Goal: Check status: Check status

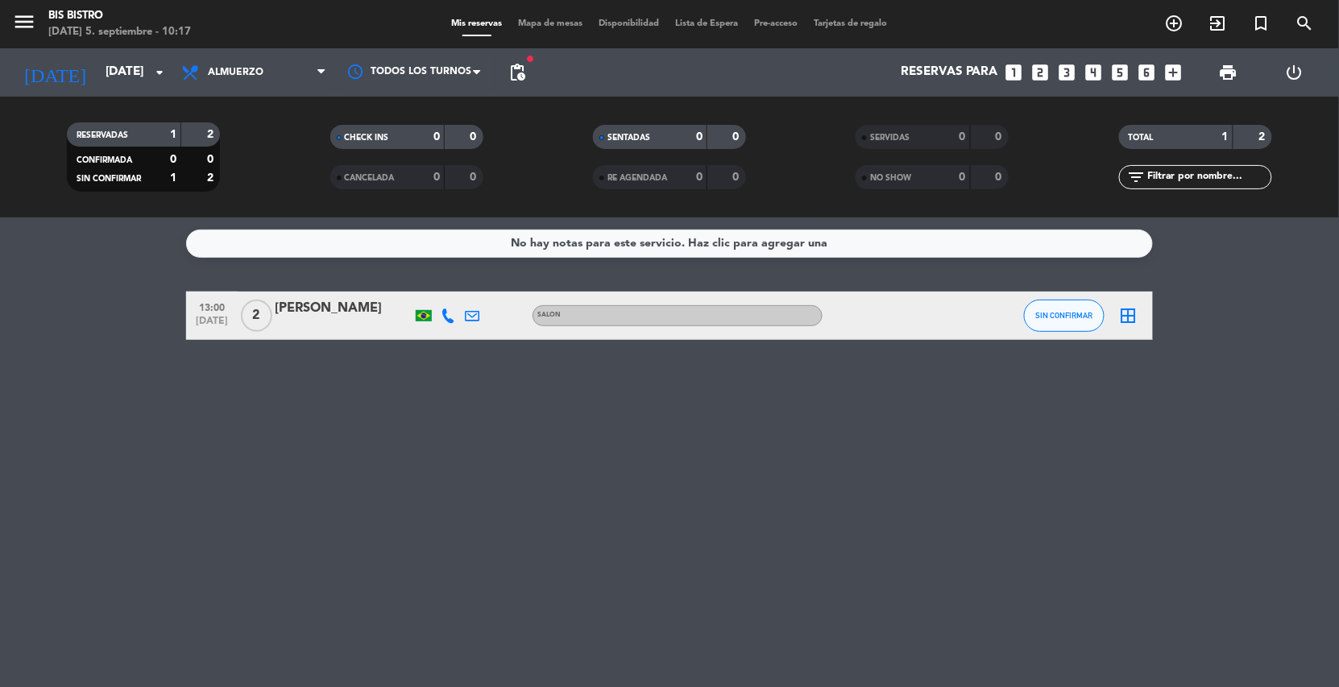
click at [73, 39] on div "menu Bis Bistro [DATE] 5. septiembre - 10:17" at bounding box center [167, 25] width 335 height 38
click at [97, 57] on input "[DATE]" at bounding box center [177, 72] width 160 height 31
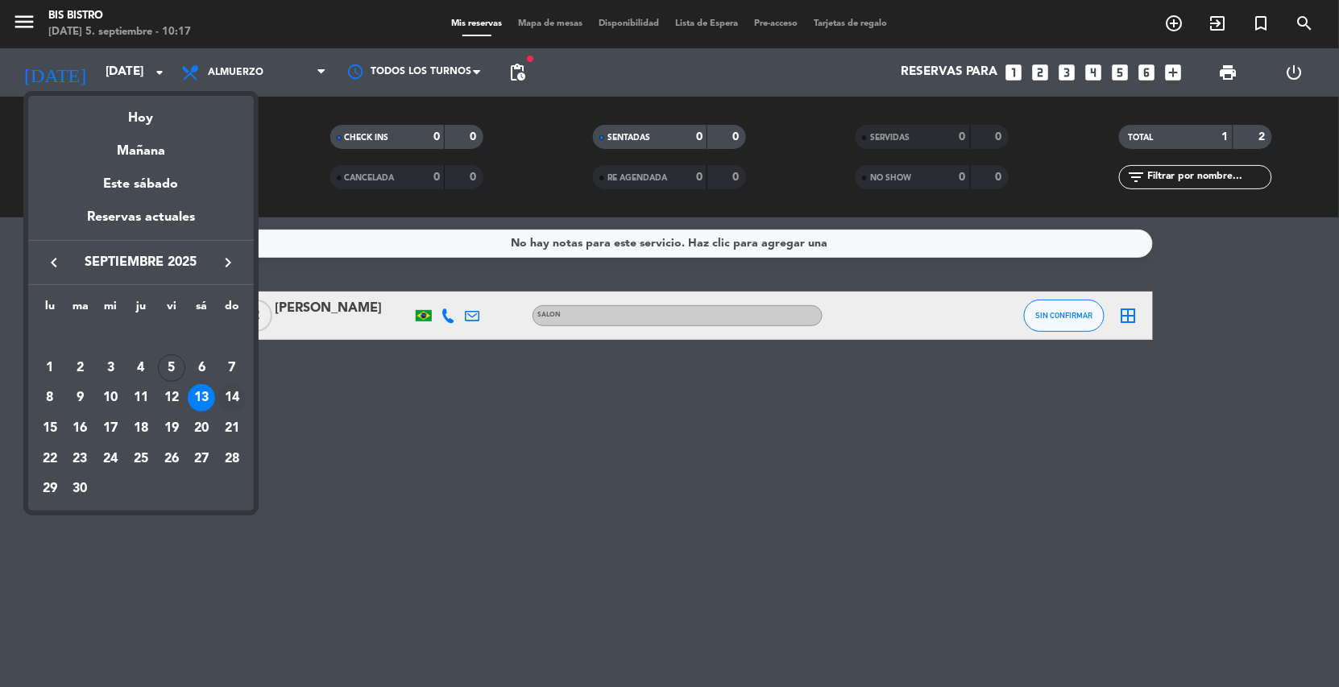
click at [225, 386] on div "14" at bounding box center [231, 397] width 27 height 27
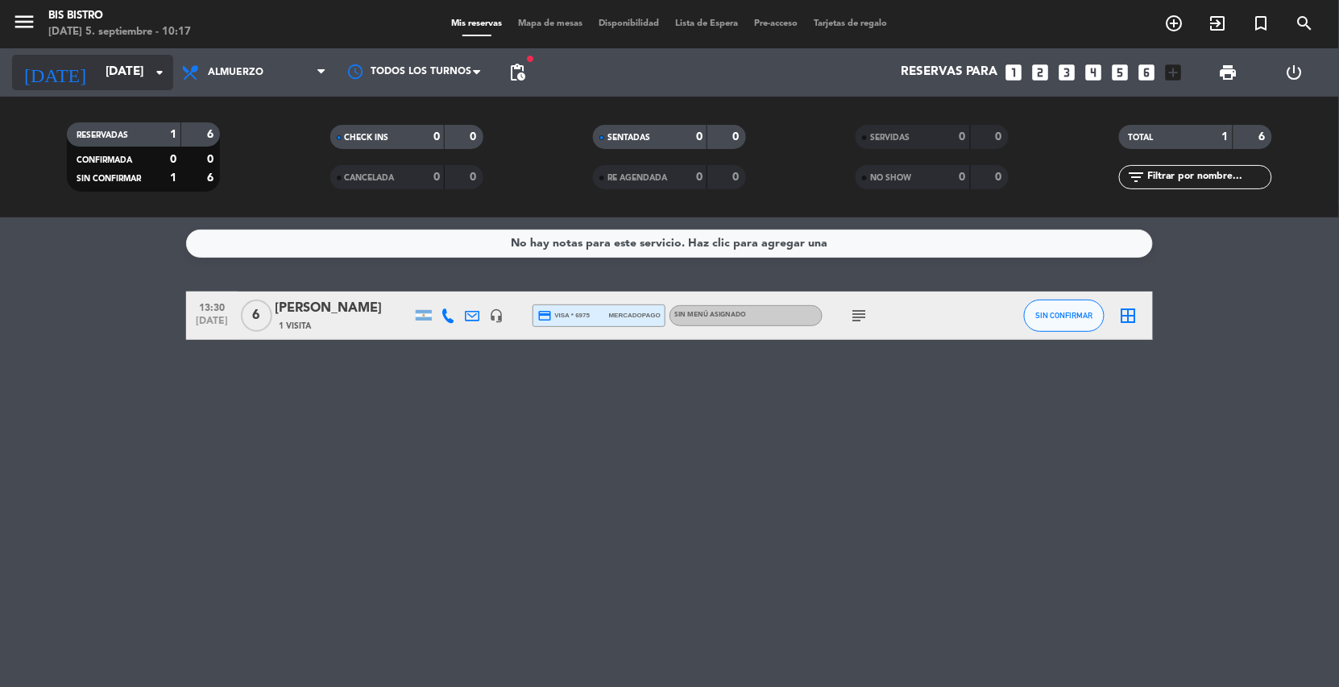
click at [128, 77] on input "dom. 14 sep." at bounding box center [177, 72] width 160 height 31
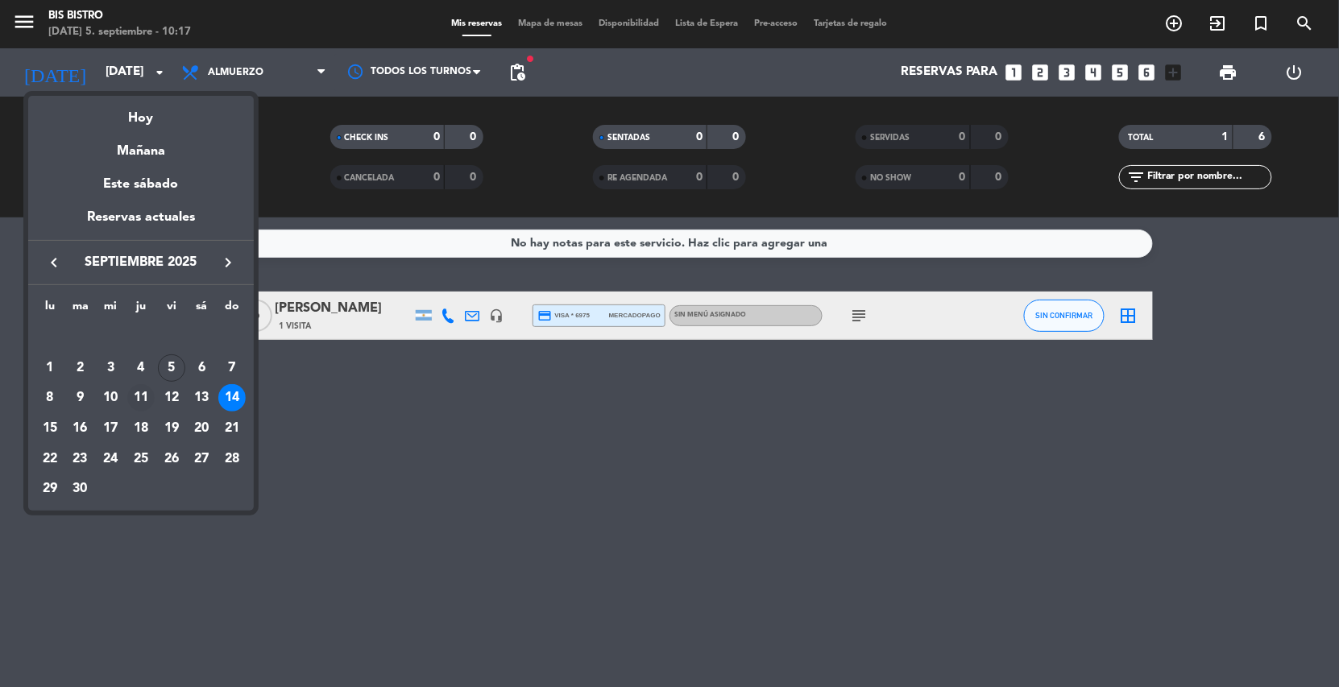
click at [135, 395] on div "11" at bounding box center [140, 397] width 27 height 27
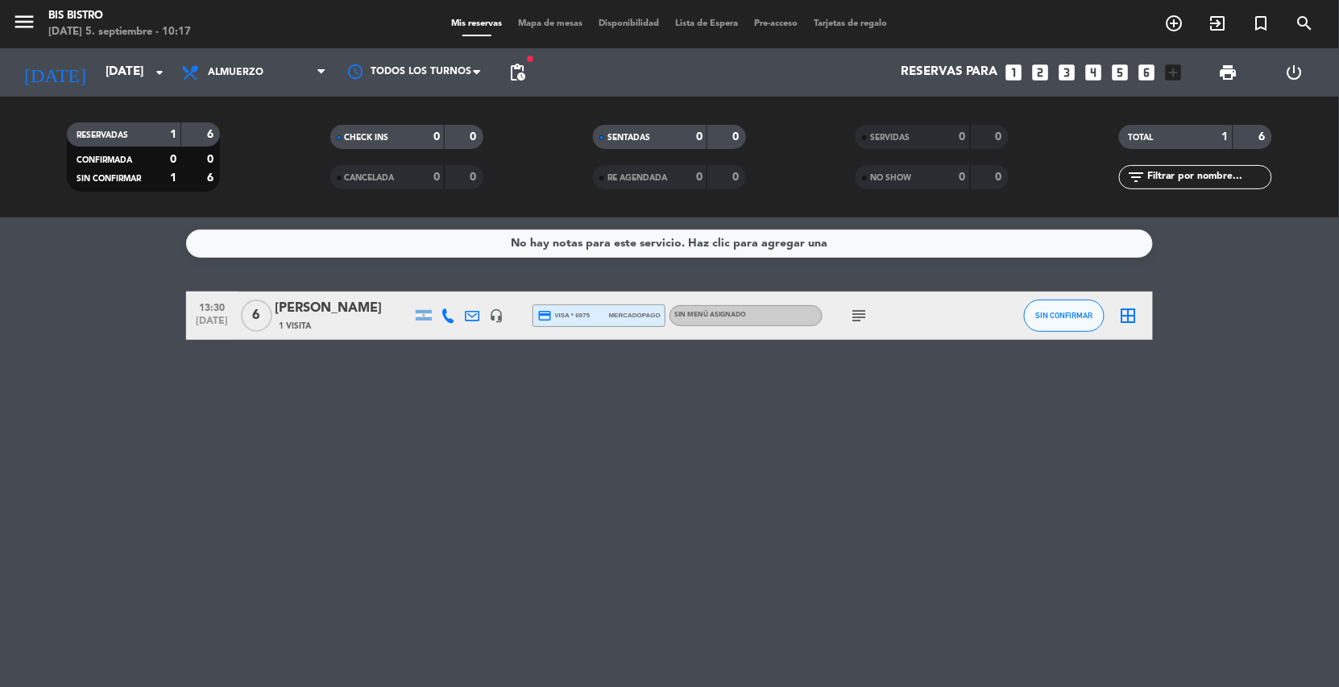
click at [135, 395] on div "No hay notas para este servicio. Haz clic para agregar una 13:30 sep. 14 6 Dieg…" at bounding box center [669, 453] width 1339 height 470
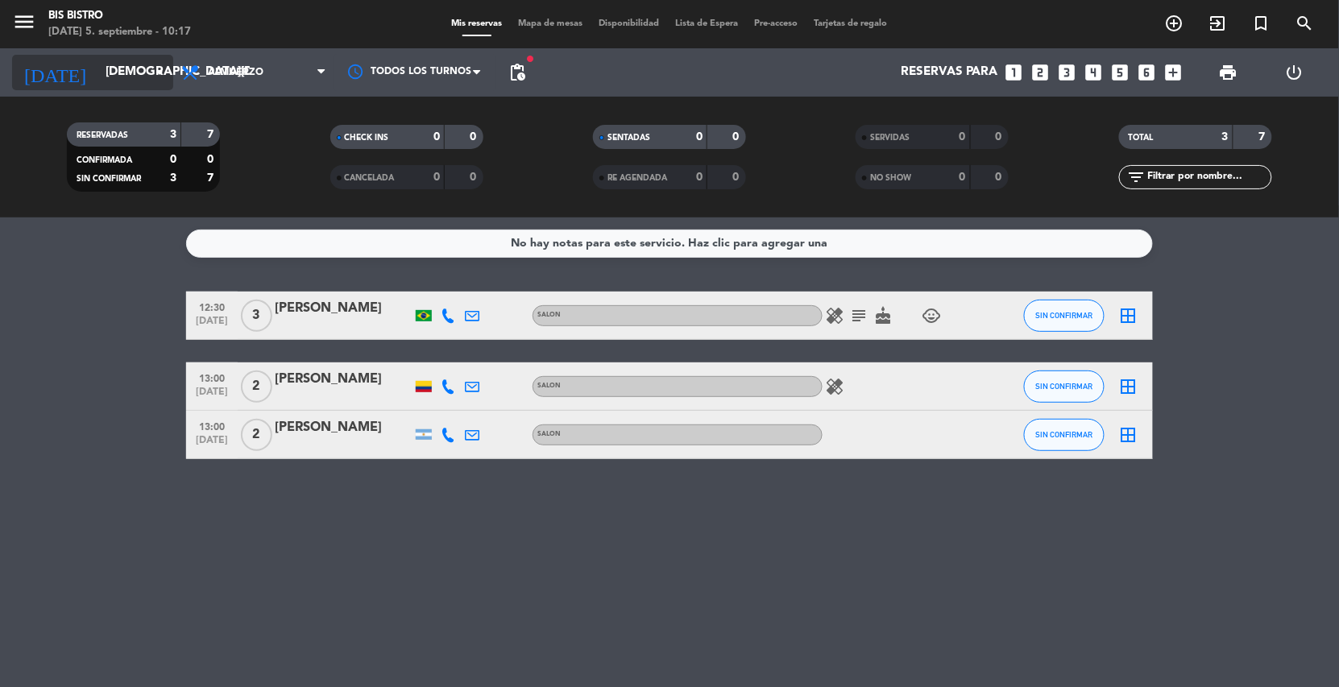
click at [143, 82] on input "jue. 11 sep." at bounding box center [177, 72] width 160 height 31
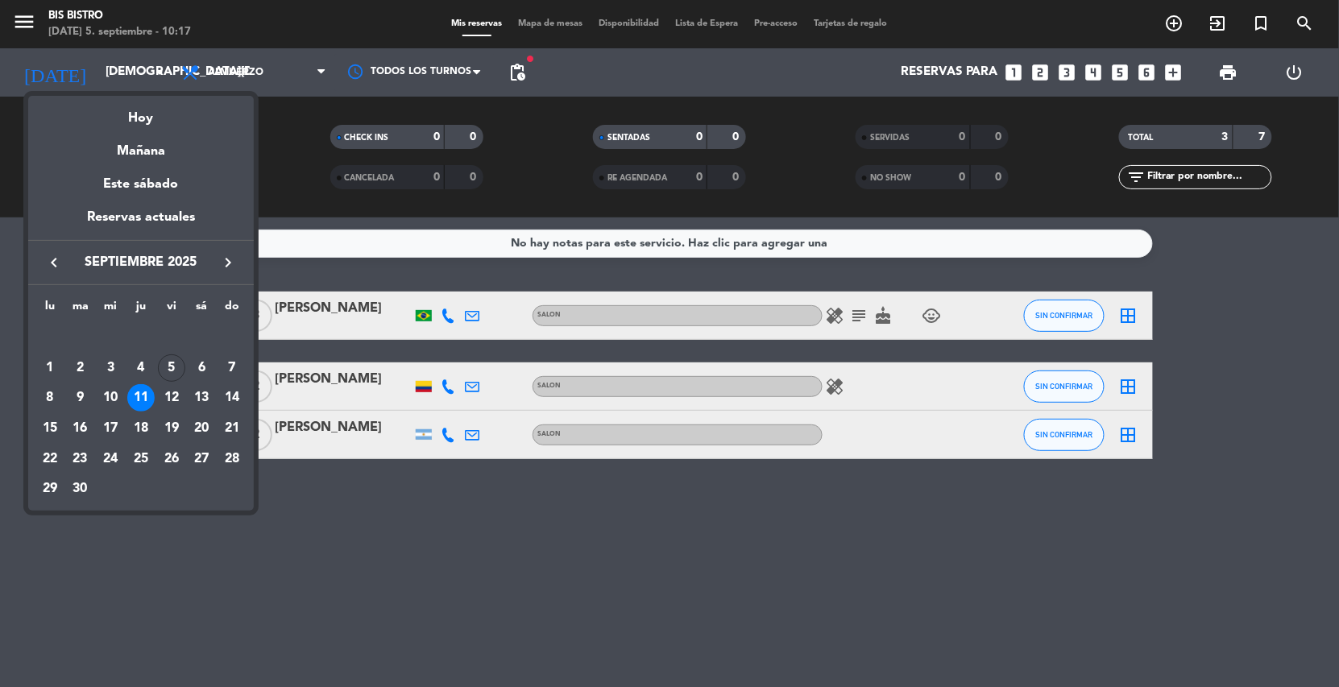
click at [99, 400] on div "10" at bounding box center [110, 397] width 27 height 27
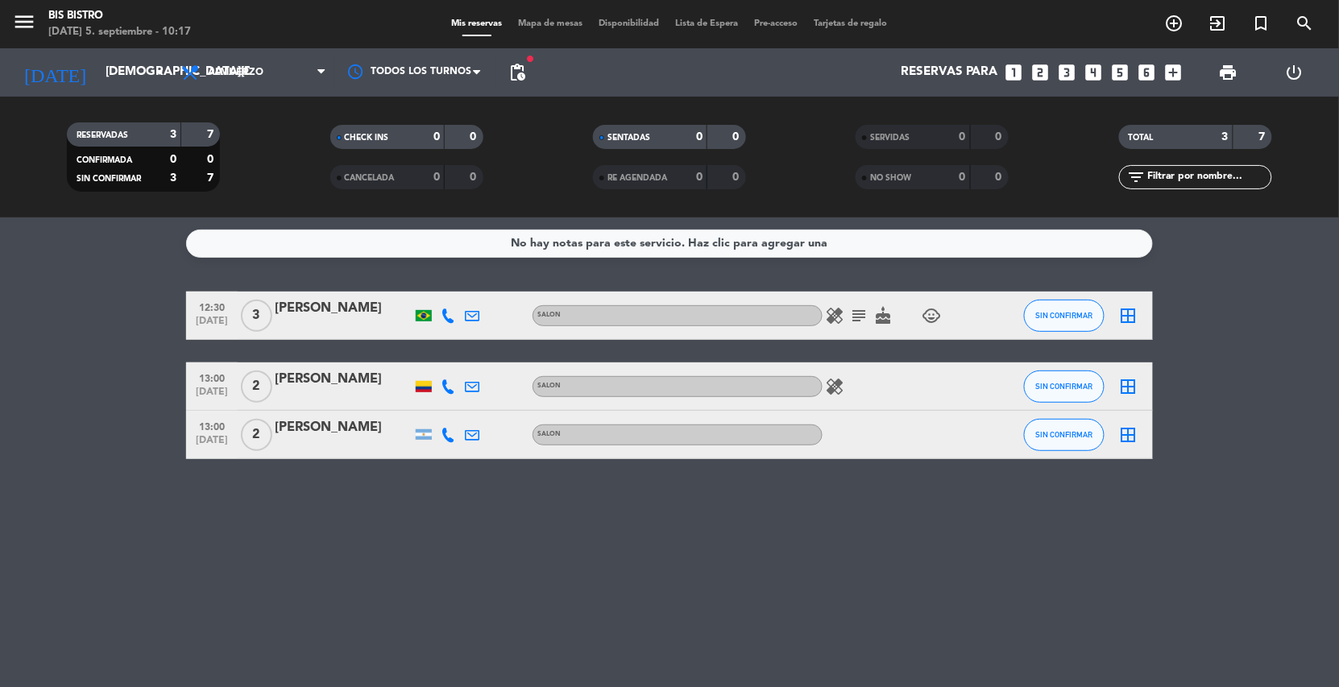
click at [99, 400] on bookings-row "12:30 sep. 11 3 Ana Lidia SALON healing subject cake child_care SIN CONFIRMAR b…" at bounding box center [669, 376] width 1339 height 168
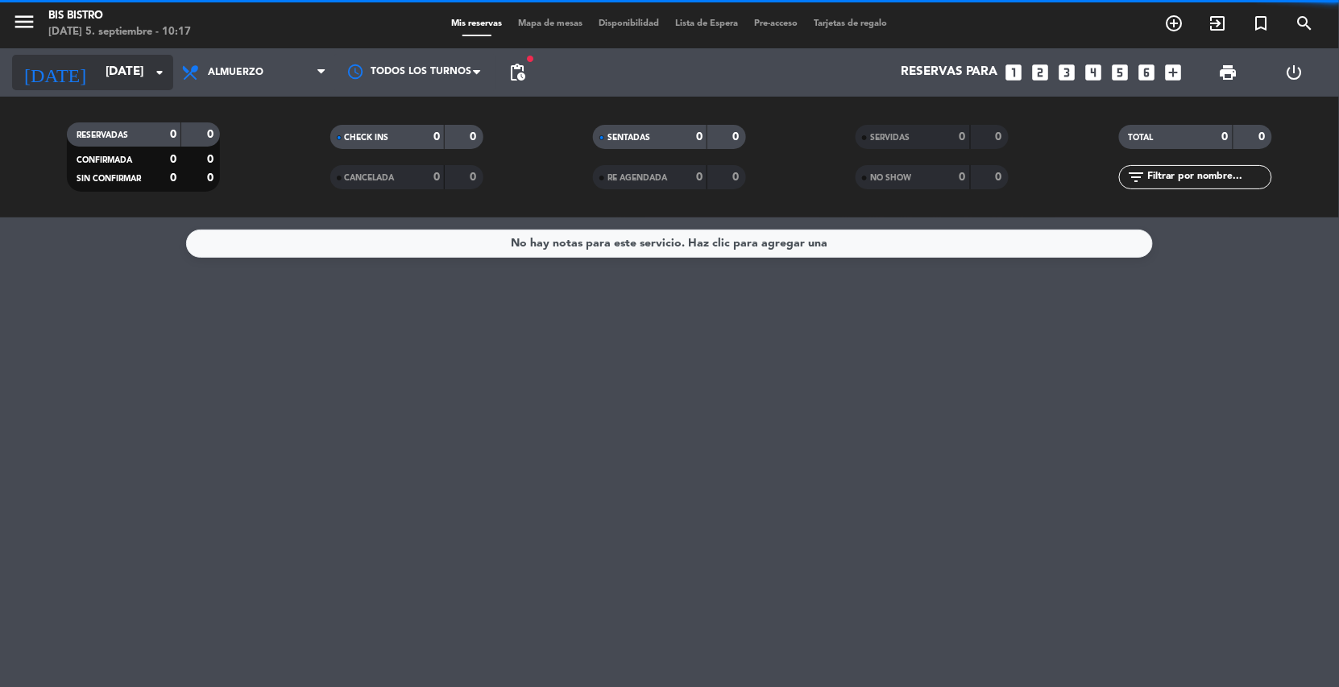
click at [111, 65] on input "mié. 10 sep." at bounding box center [177, 72] width 160 height 31
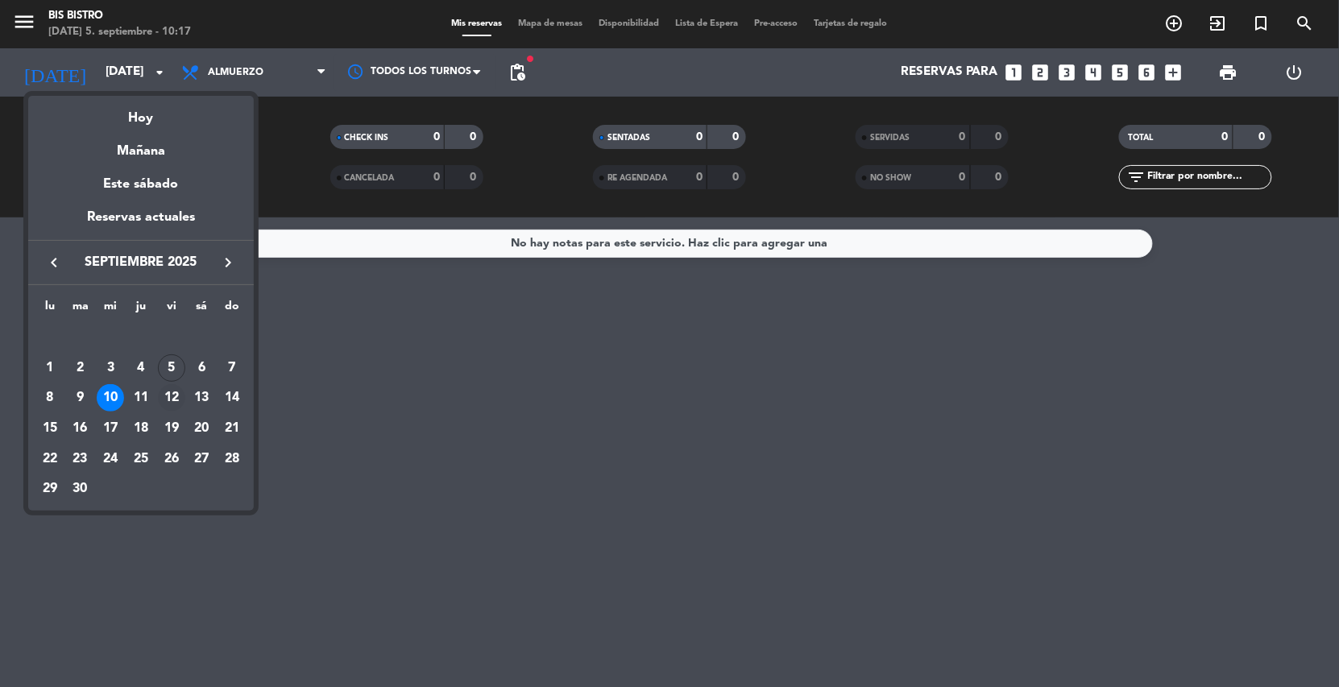
click at [176, 400] on div "12" at bounding box center [171, 397] width 27 height 27
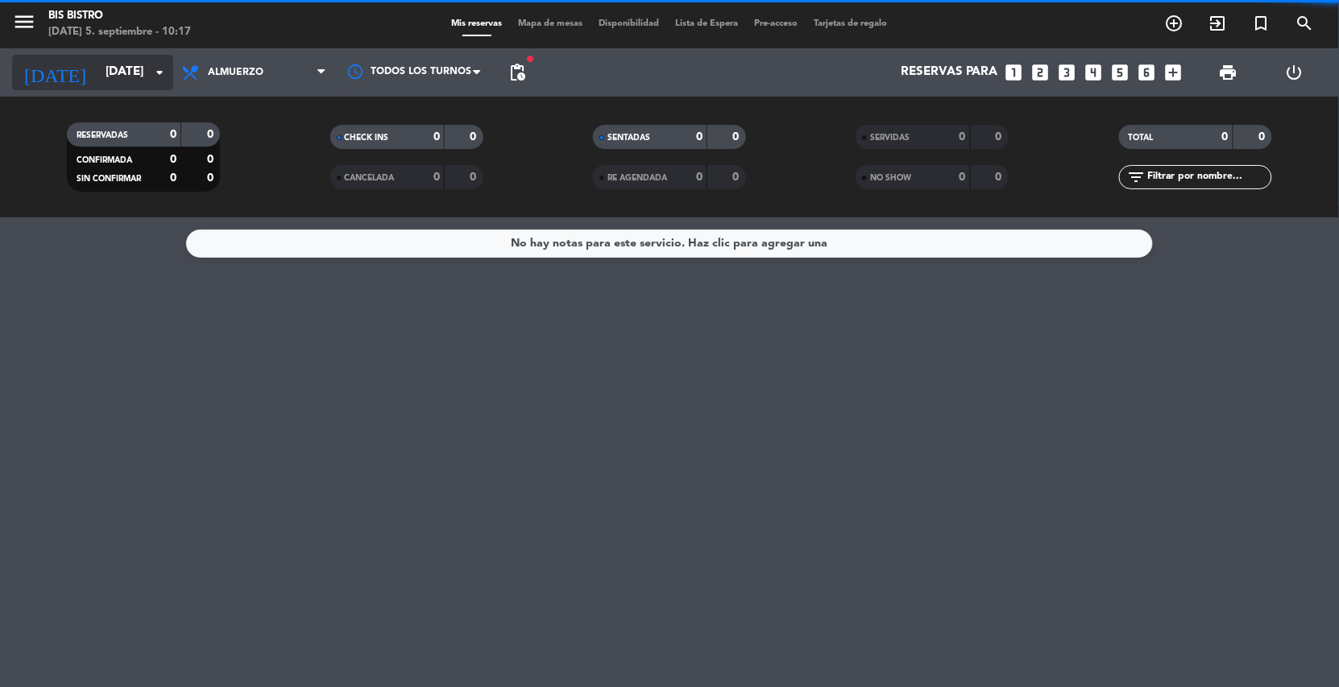
click at [143, 64] on input "vie. 12 sep." at bounding box center [177, 72] width 160 height 31
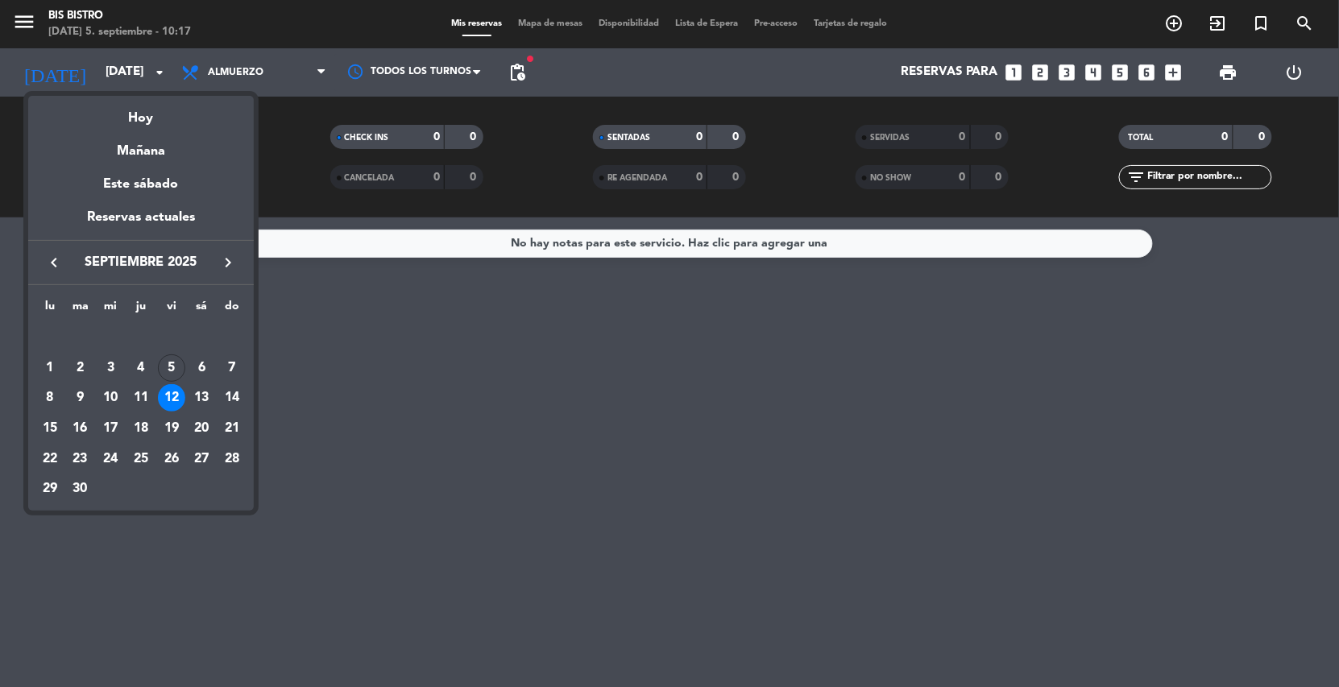
click at [172, 351] on td "SEP." at bounding box center [141, 337] width 213 height 31
click at [169, 364] on div "5" at bounding box center [171, 367] width 27 height 27
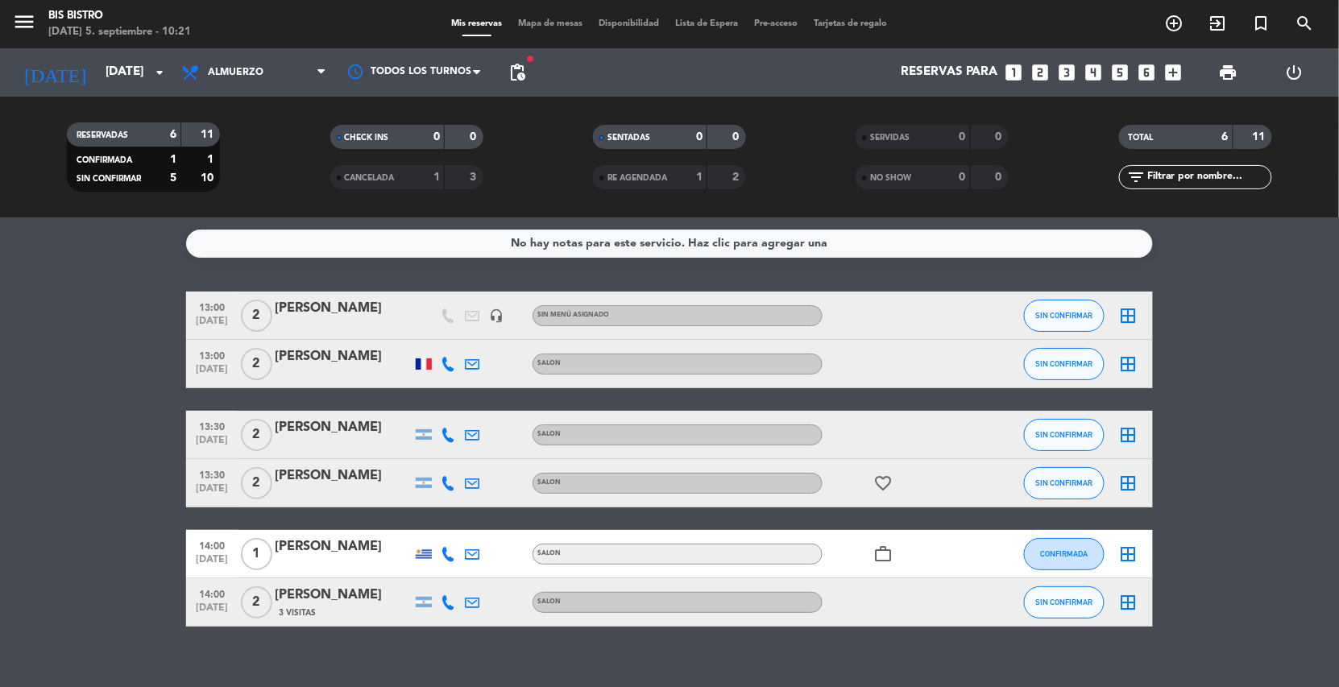
click at [114, 52] on div "today vie. 5 sep. arrow_drop_down" at bounding box center [92, 72] width 161 height 48
click at [119, 69] on input "[DATE]" at bounding box center [177, 72] width 160 height 31
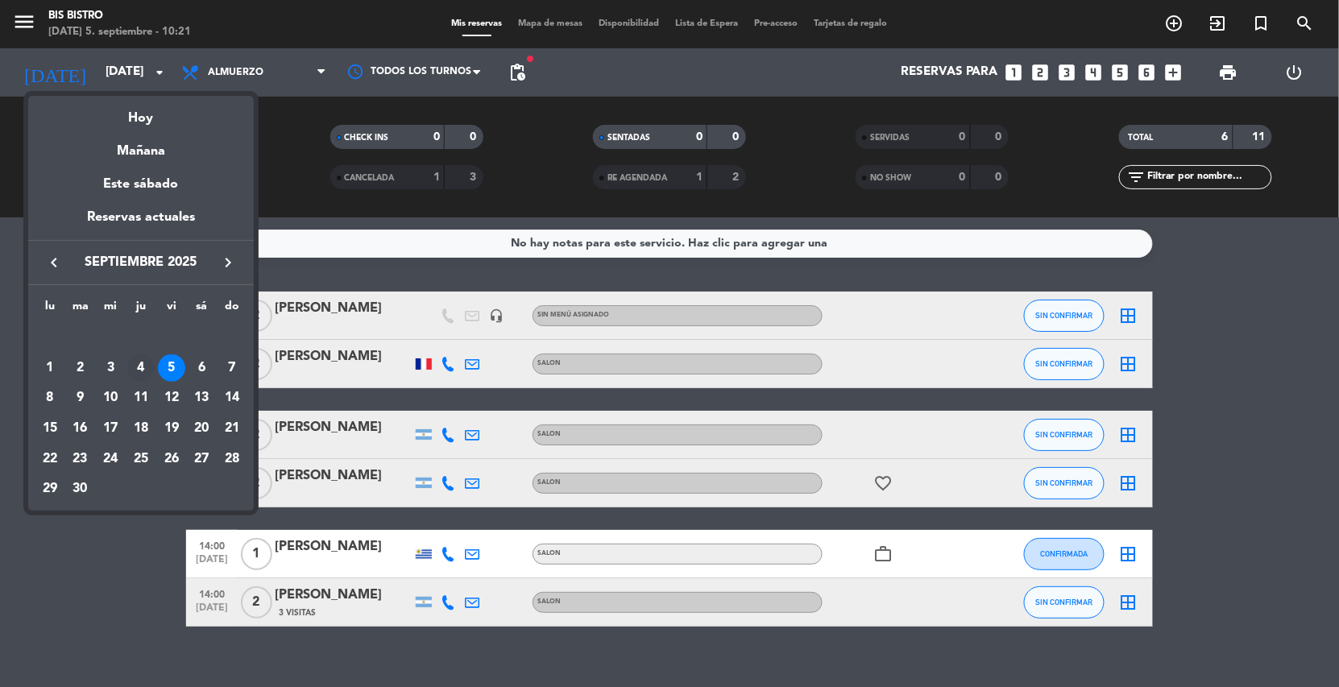
click at [138, 358] on div "4" at bounding box center [140, 367] width 27 height 27
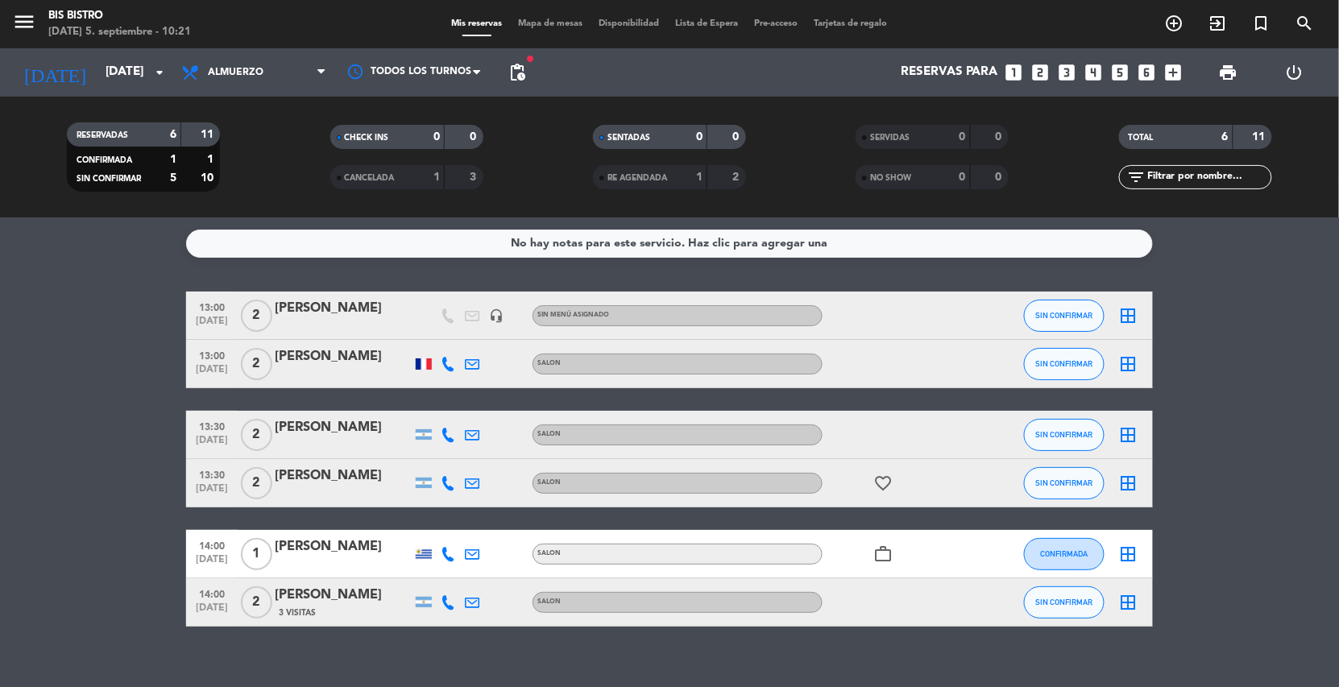
type input "[DEMOGRAPHIC_DATA][DATE]"
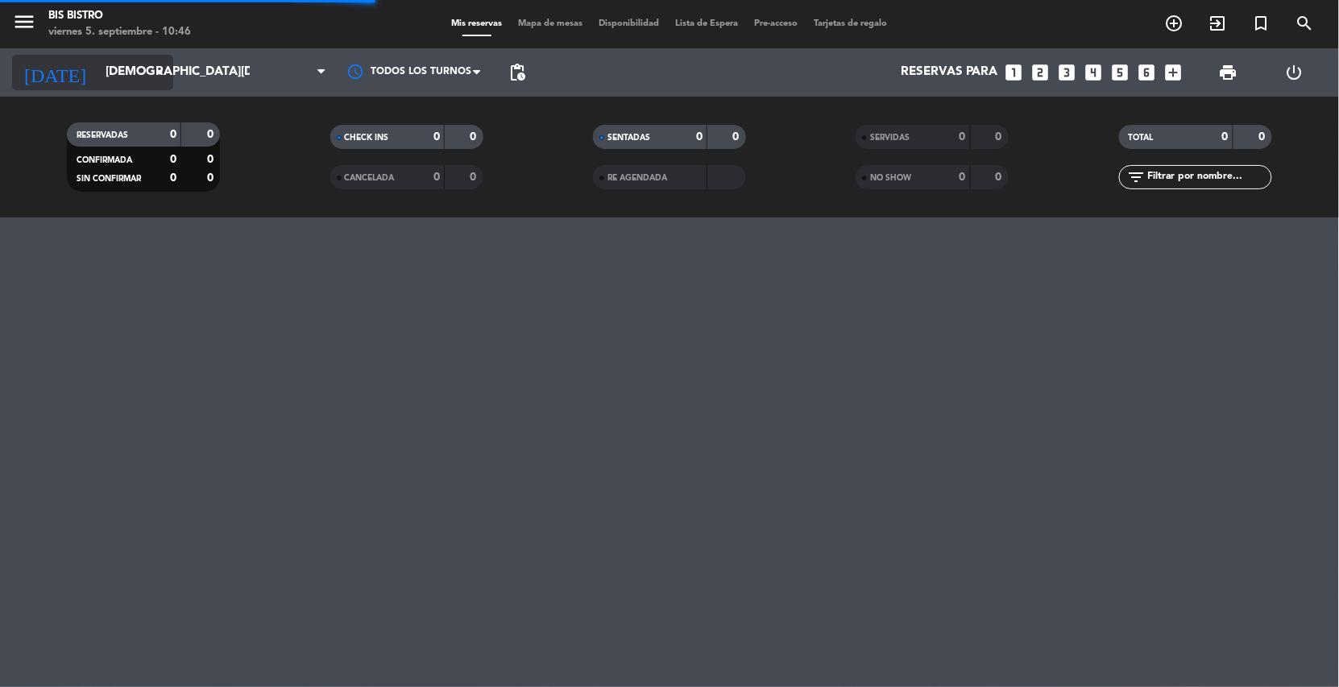
click at [140, 75] on input "[DEMOGRAPHIC_DATA][DATE]" at bounding box center [177, 72] width 160 height 31
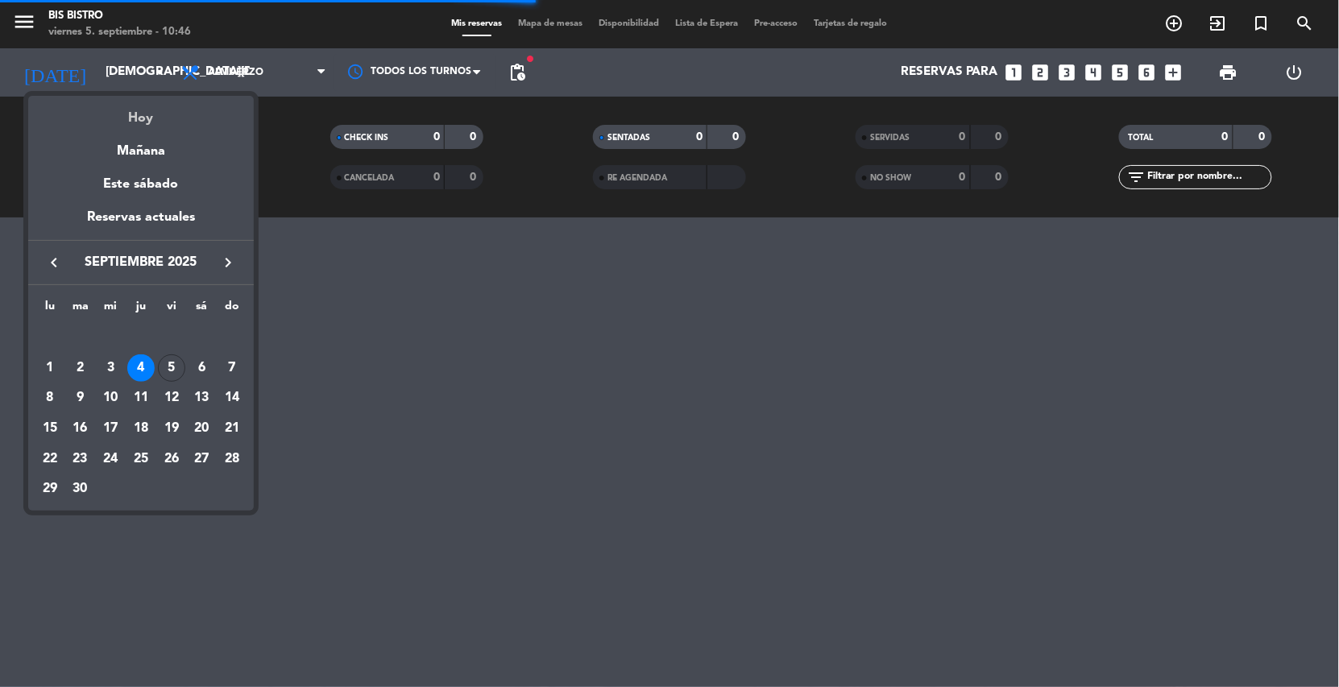
click at [152, 118] on div "Hoy" at bounding box center [141, 112] width 226 height 33
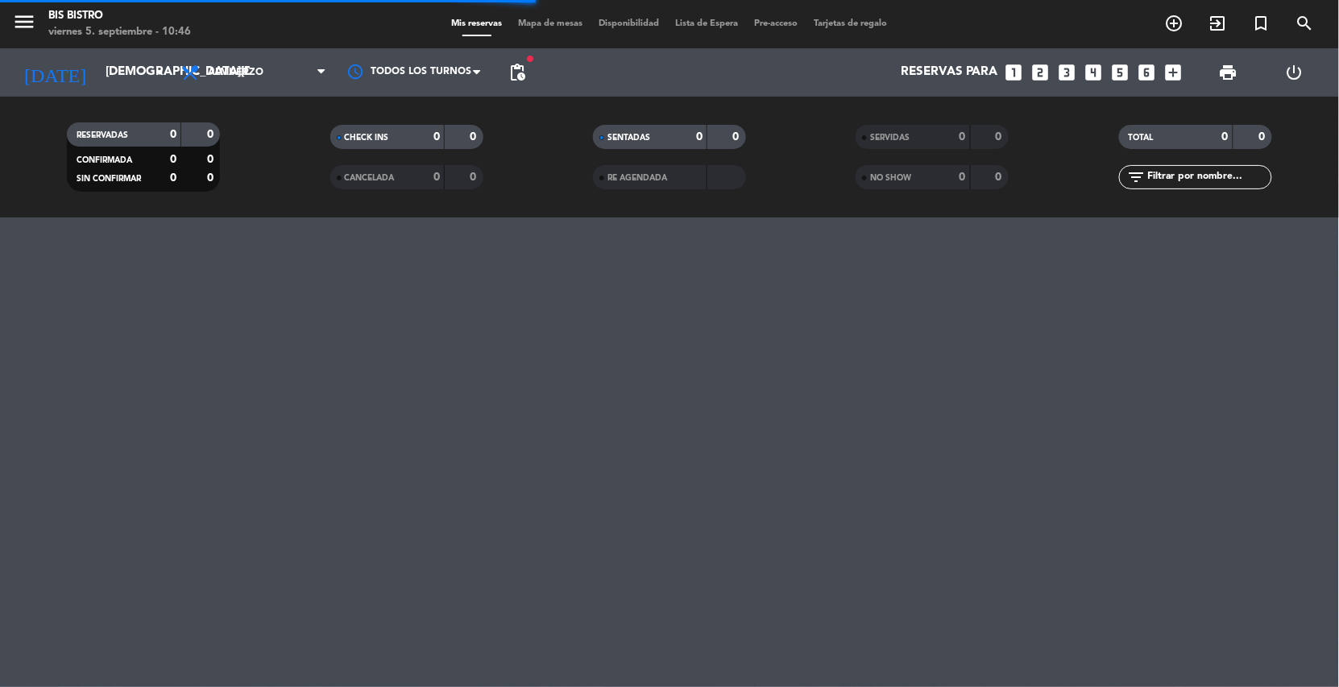
type input "[DATE]"
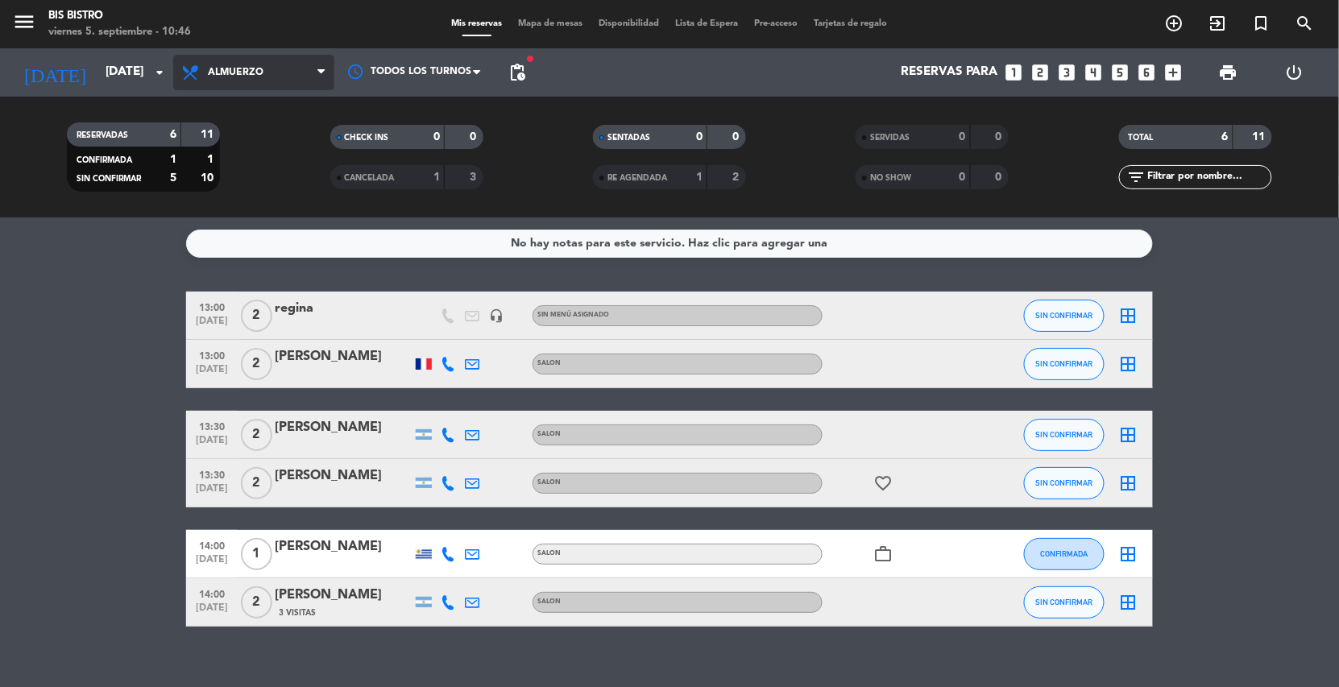
click at [262, 78] on span "Almuerzo" at bounding box center [253, 72] width 161 height 35
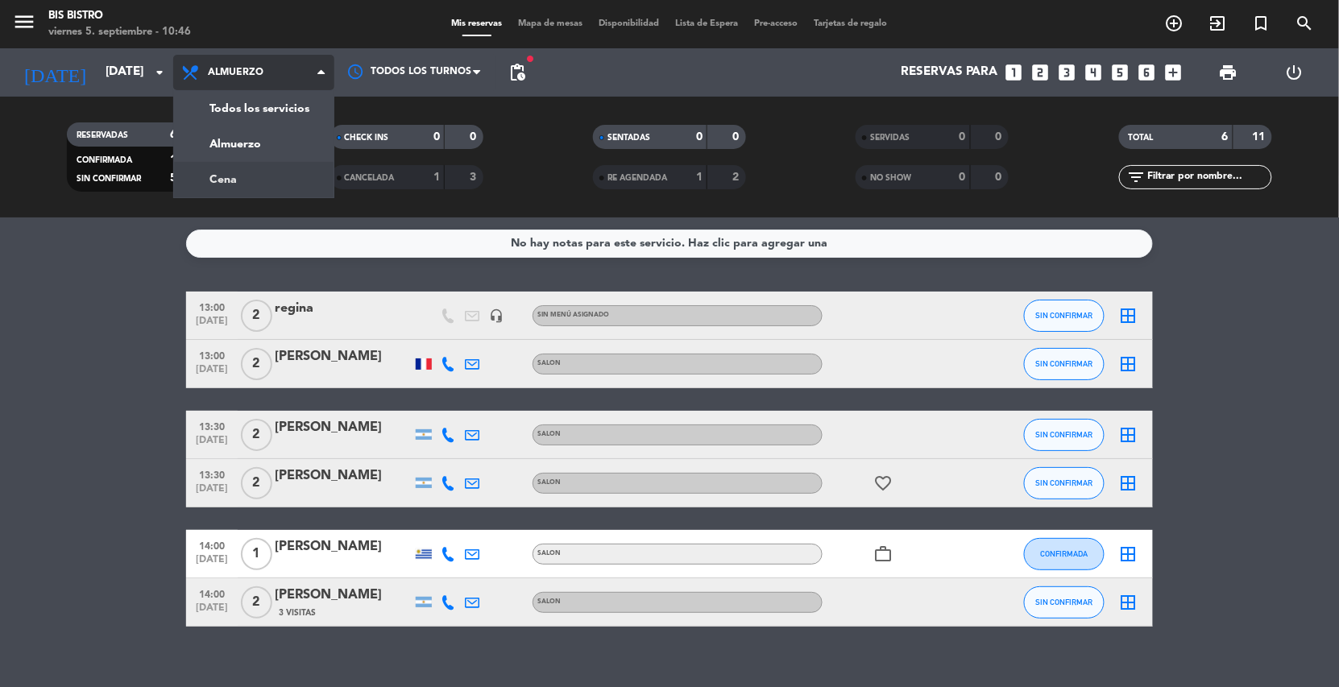
click at [263, 170] on div "menu Bis Bistro viernes 5. septiembre - 10:46 Mis reservas Mapa de mesas Dispon…" at bounding box center [669, 109] width 1339 height 218
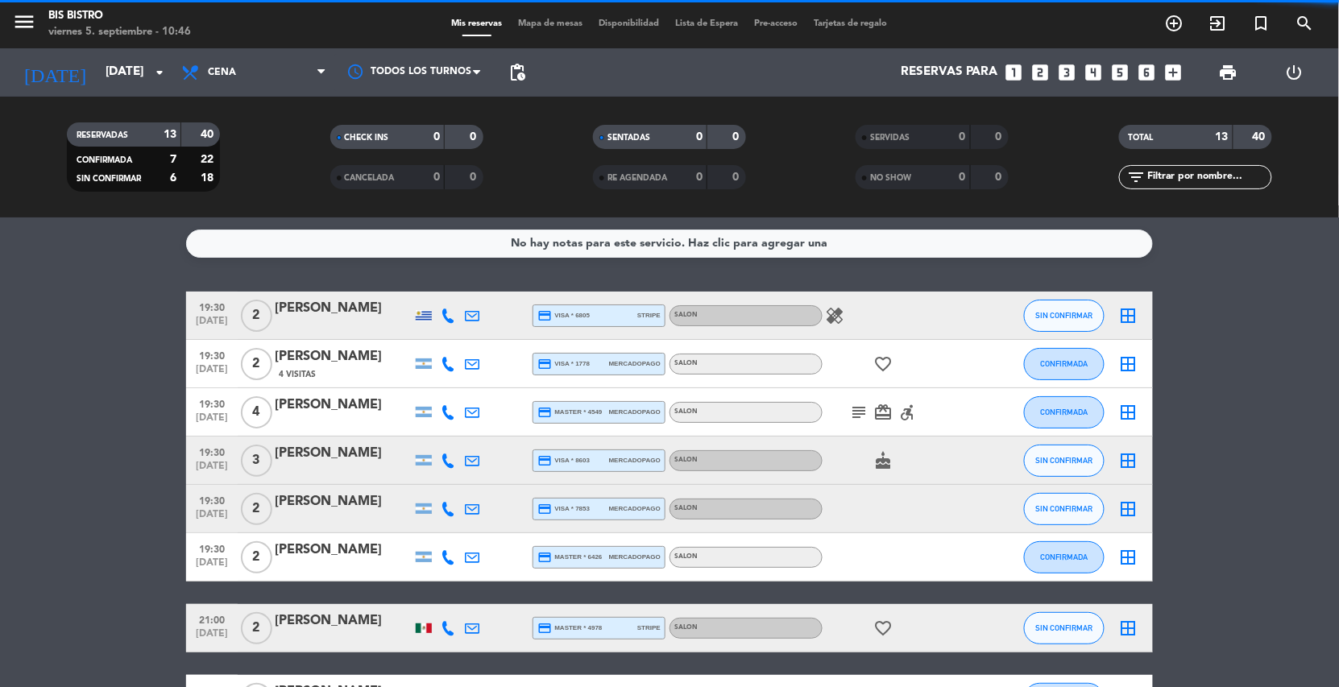
click at [266, 62] on span "Cena" at bounding box center [253, 72] width 161 height 35
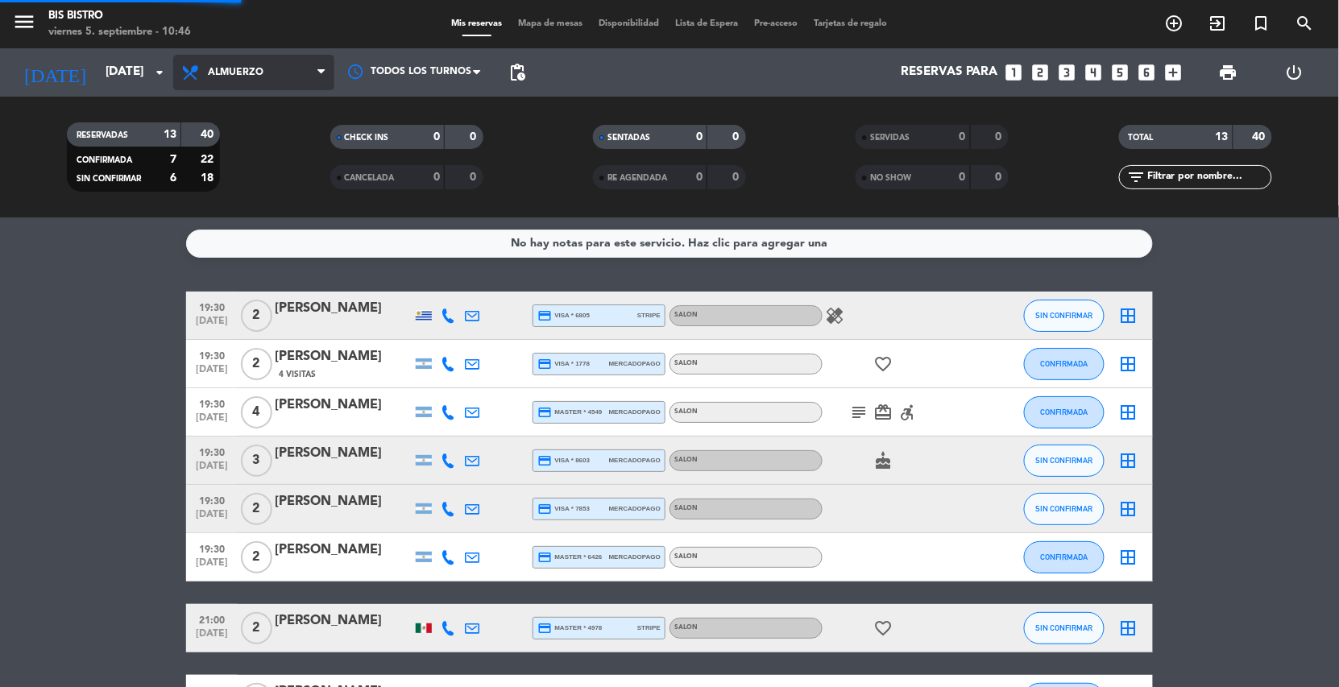
click at [267, 151] on div "menu Bis Bistro viernes 5. septiembre - 10:46 Mis reservas Mapa de mesas Dispon…" at bounding box center [669, 109] width 1339 height 218
